Goal: Navigation & Orientation: Find specific page/section

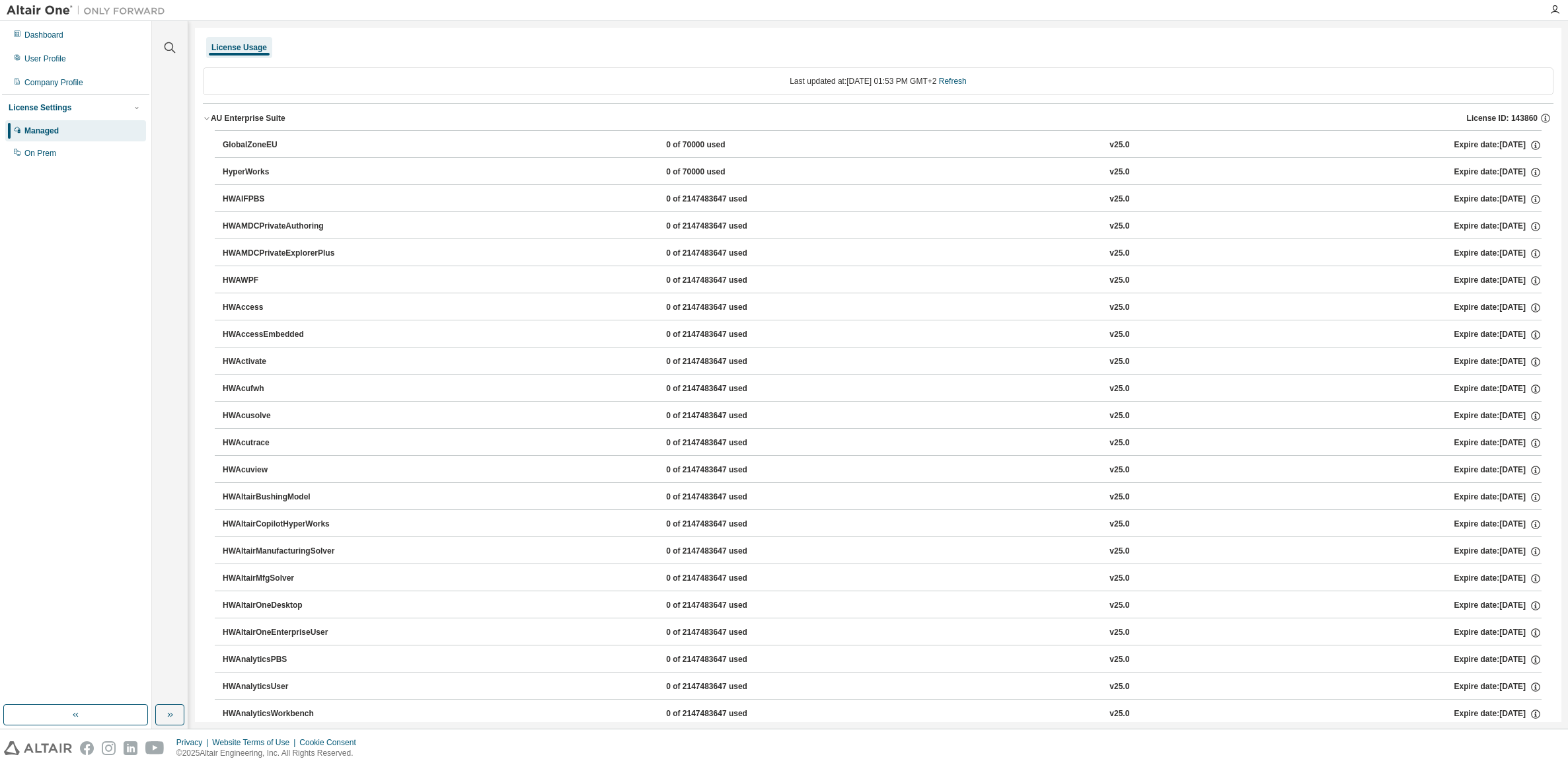
click at [40, 8] on img at bounding box center [89, 10] width 165 height 13
click at [208, 116] on icon "button" at bounding box center [206, 118] width 8 height 8
click at [209, 143] on icon "button" at bounding box center [206, 145] width 8 height 8
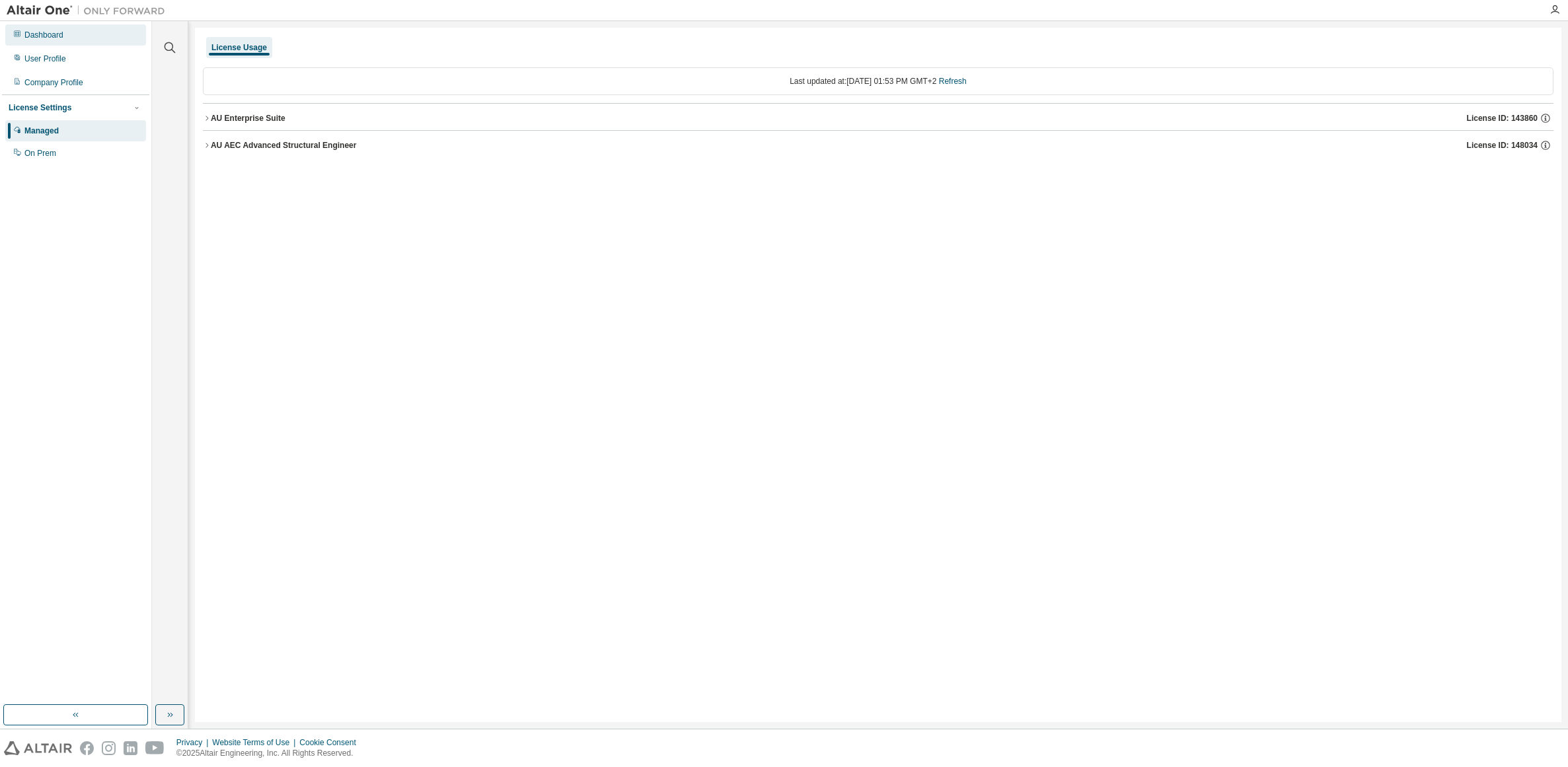
click at [46, 37] on div "Dashboard" at bounding box center [43, 35] width 39 height 10
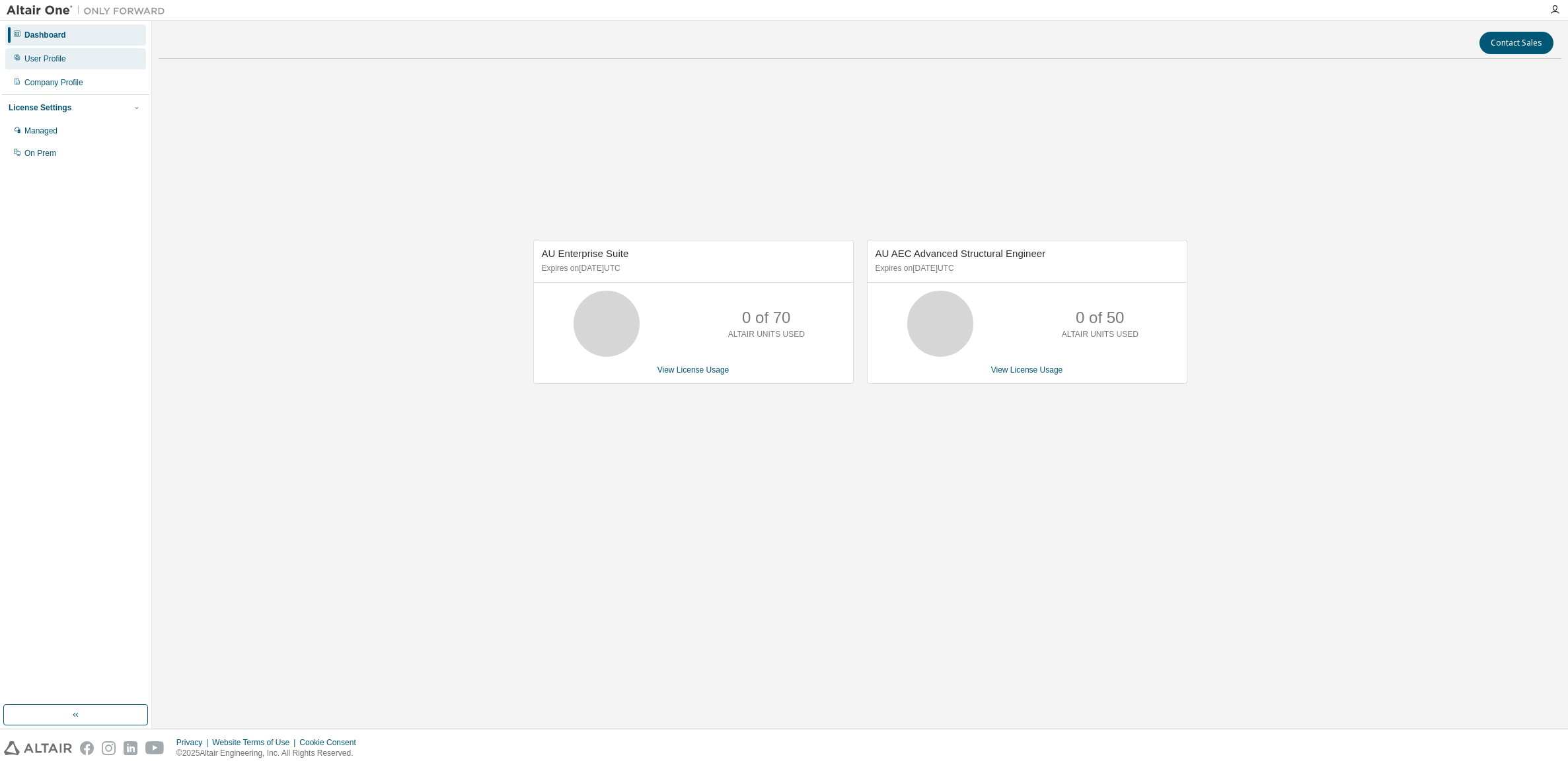
click at [37, 57] on div "User Profile" at bounding box center [45, 59] width 41 height 10
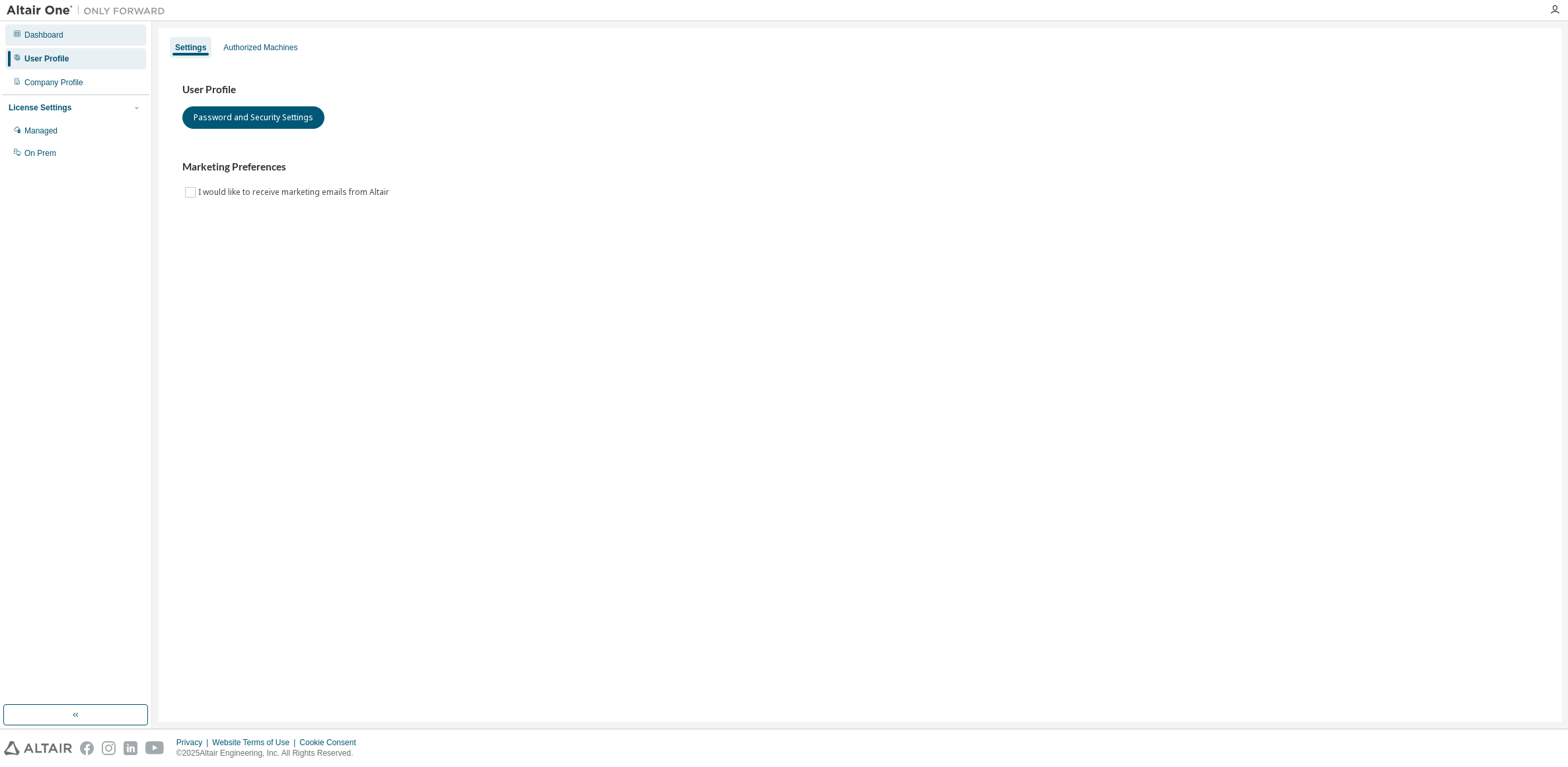
click at [55, 37] on div "Dashboard" at bounding box center [43, 35] width 39 height 10
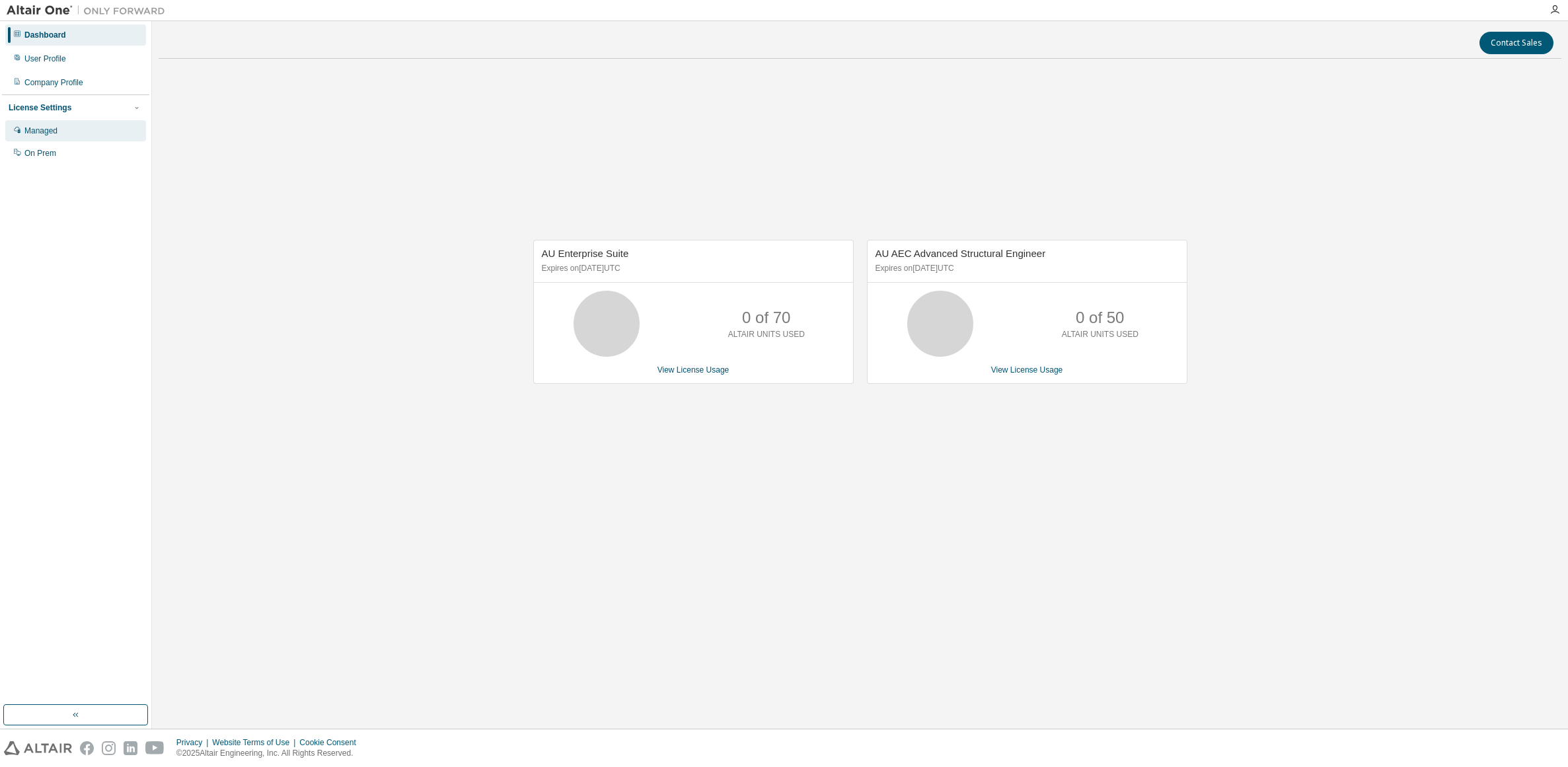
click at [49, 133] on div "Managed" at bounding box center [41, 130] width 33 height 10
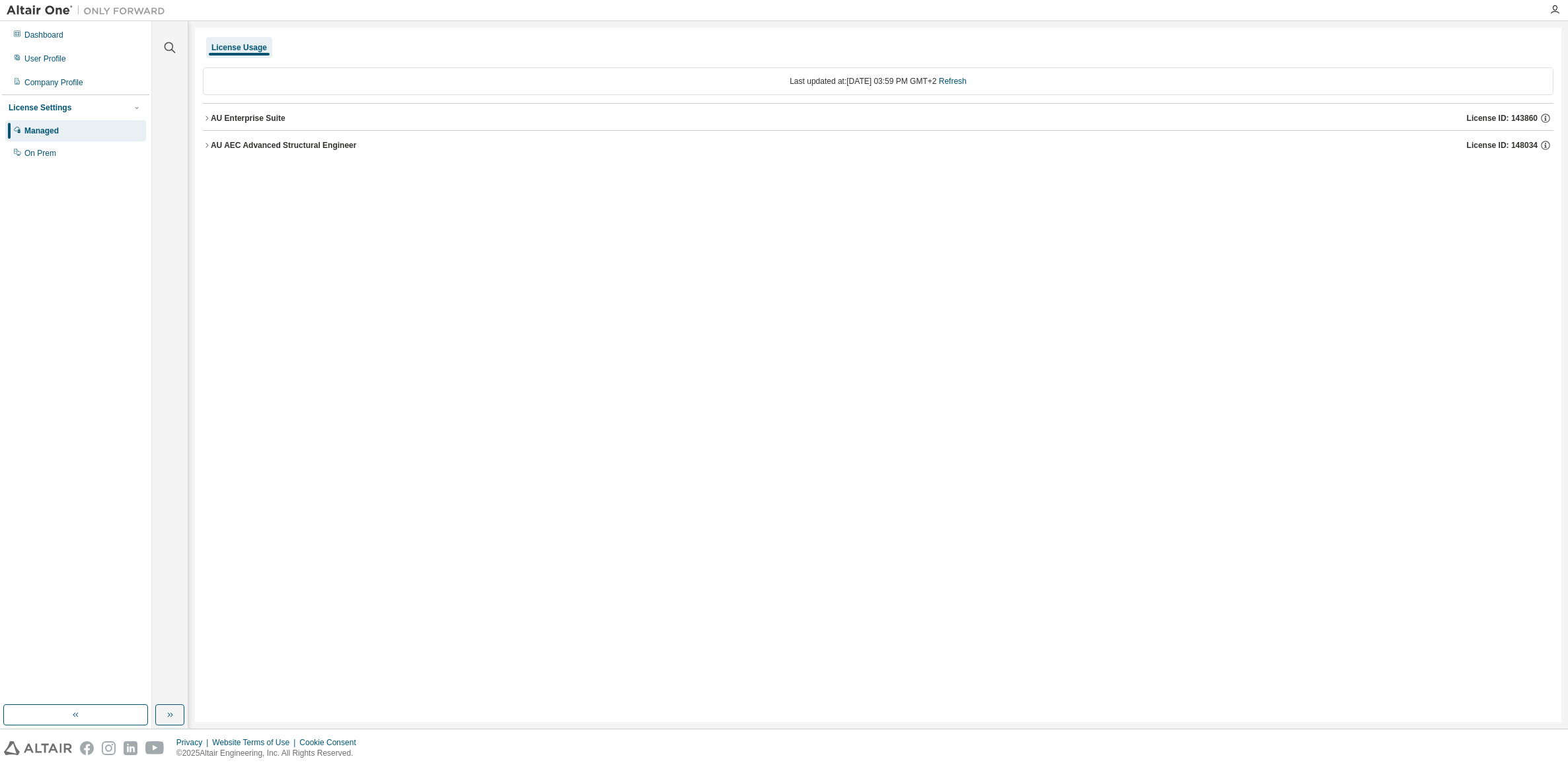
click at [207, 115] on icon "button" at bounding box center [206, 118] width 8 height 8
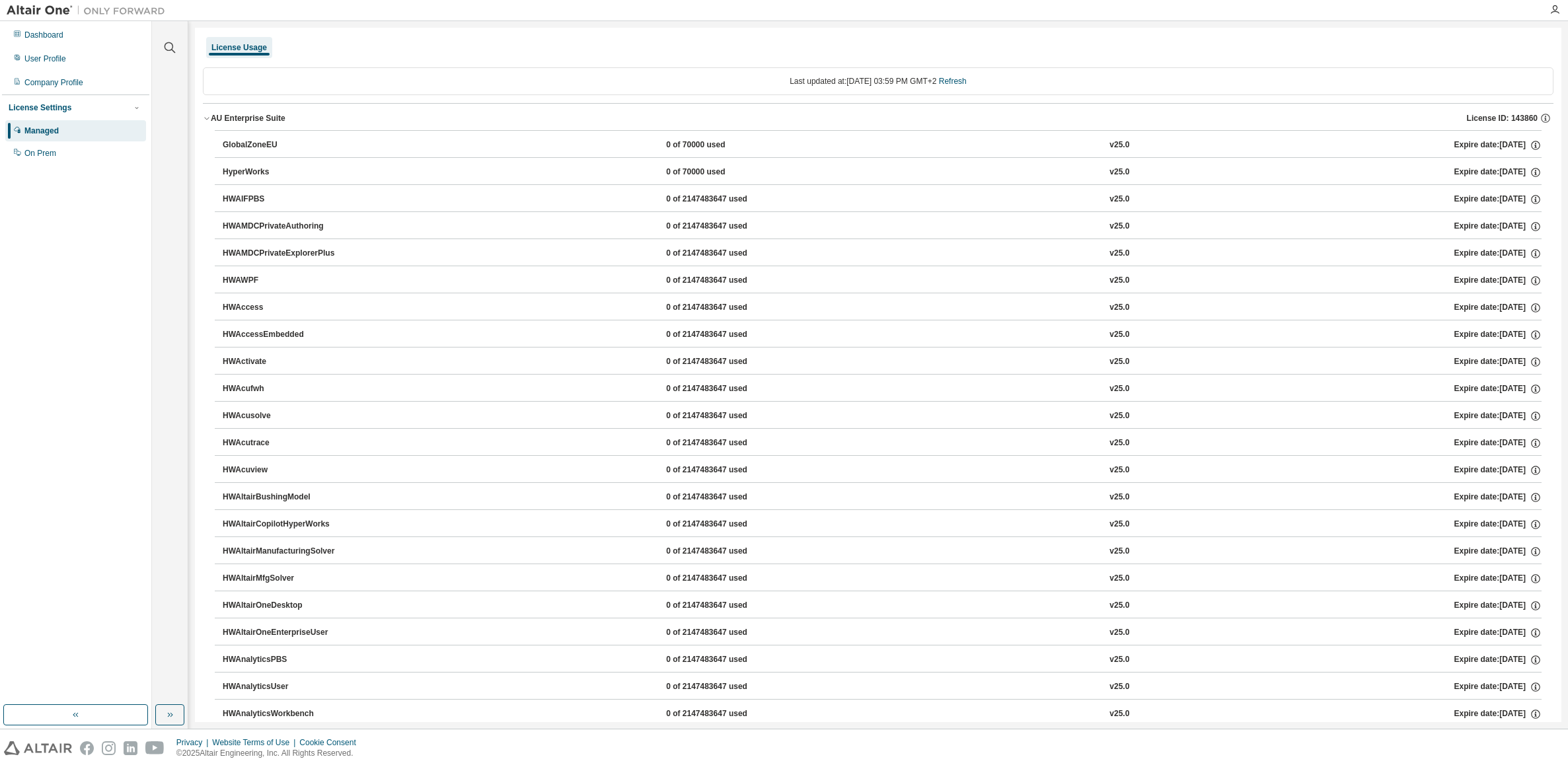
click at [309, 630] on div "HWAltairOneEnterpriseUser" at bounding box center [281, 633] width 119 height 12
